Goal: Information Seeking & Learning: Learn about a topic

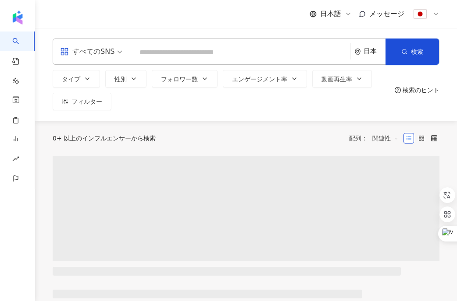
click at [171, 54] on input "search" at bounding box center [241, 52] width 212 height 17
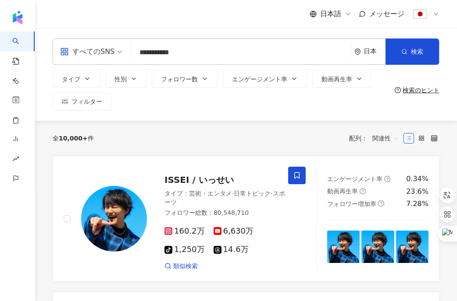
type input "**********"
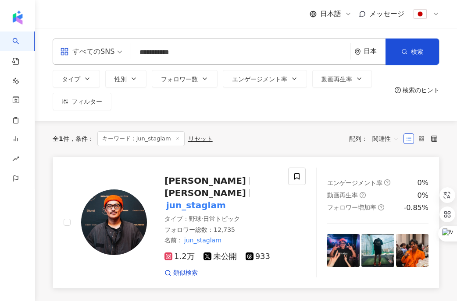
click at [195, 180] on span "[PERSON_NAME]" at bounding box center [205, 181] width 82 height 11
